Goal: Task Accomplishment & Management: Use online tool/utility

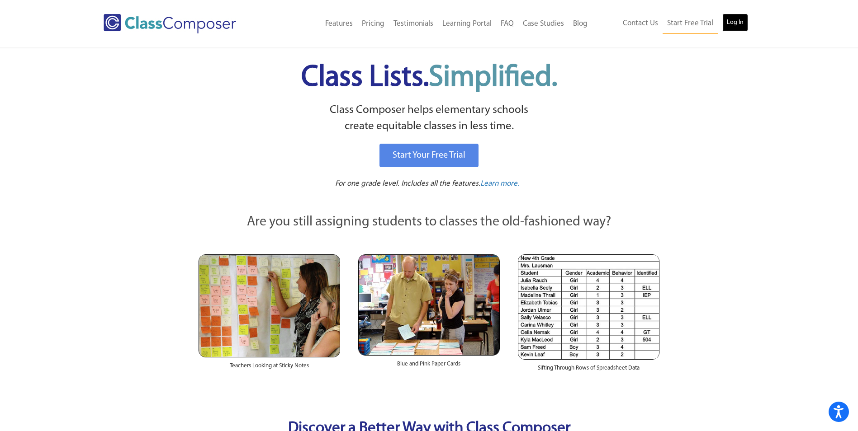
click at [735, 26] on link "Log In" at bounding box center [735, 23] width 26 height 18
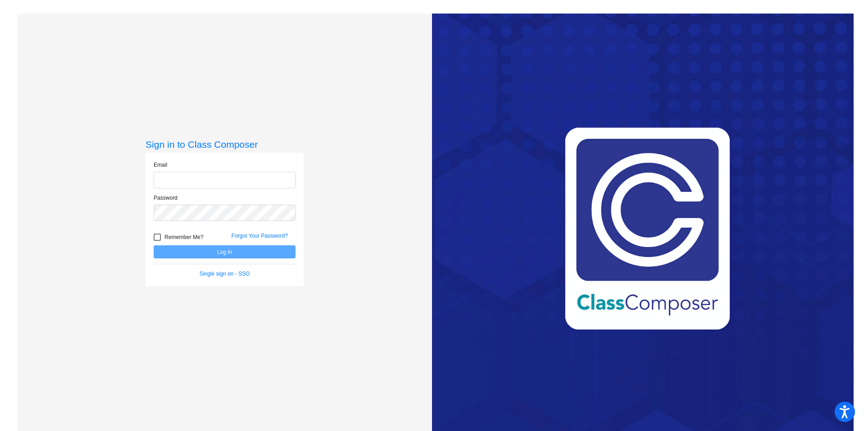
type input "hscharf@cvs.k12.mi.us"
click at [234, 253] on button "Log In" at bounding box center [225, 252] width 142 height 13
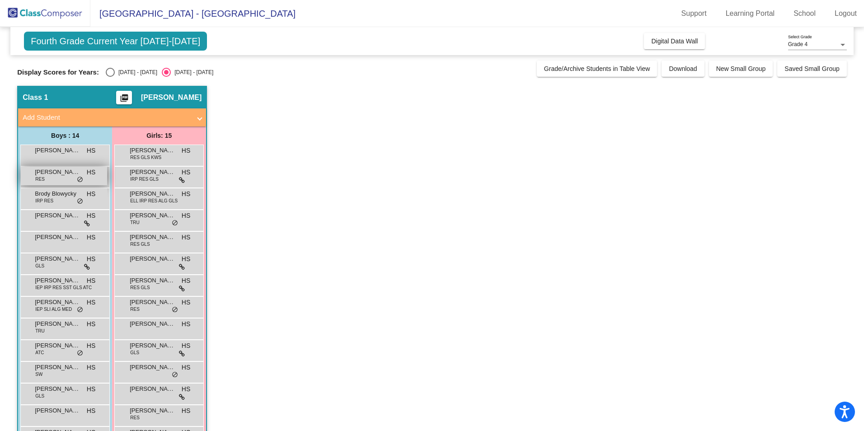
click at [53, 177] on div "Brandon Bastien RES HS lock do_not_disturb_alt" at bounding box center [64, 176] width 86 height 19
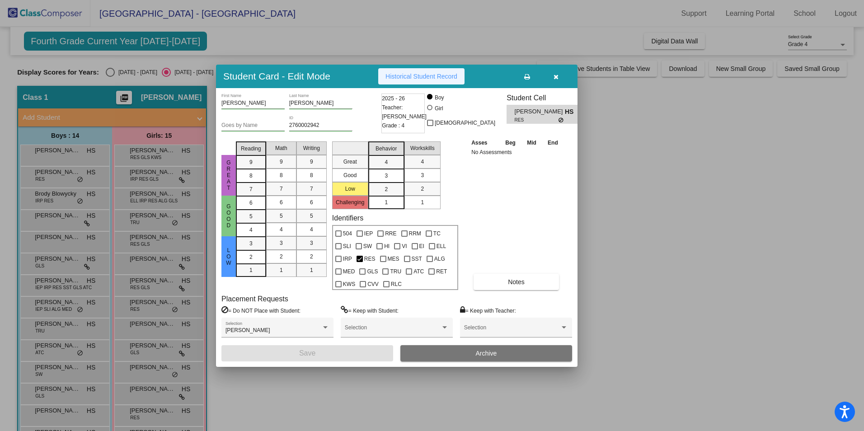
click at [423, 77] on span "Historical Student Record" at bounding box center [422, 76] width 72 height 7
